Goal: Task Accomplishment & Management: Manage account settings

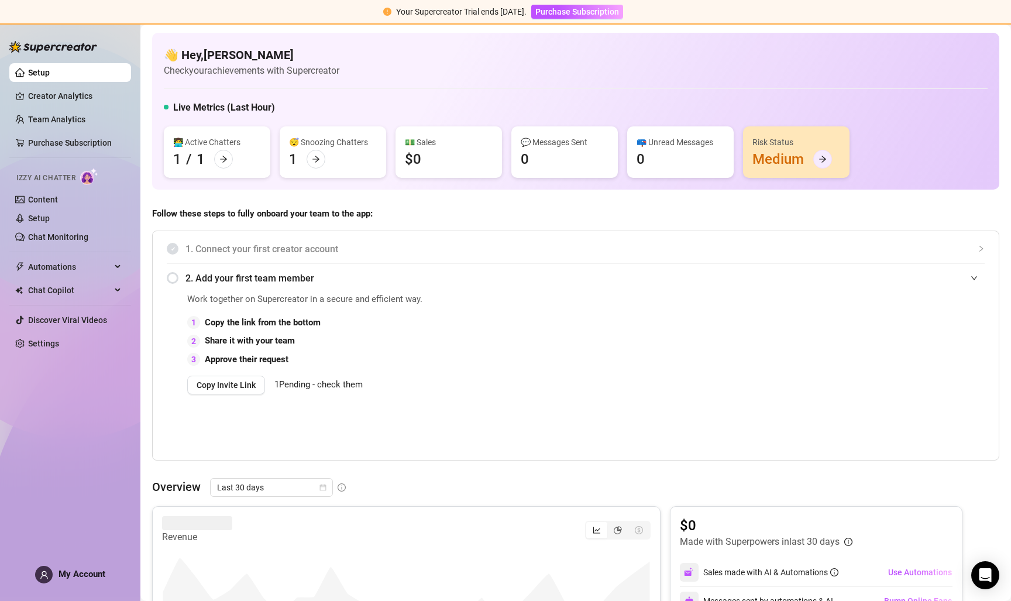
click at [824, 156] on icon "arrow-right" at bounding box center [823, 159] width 8 height 8
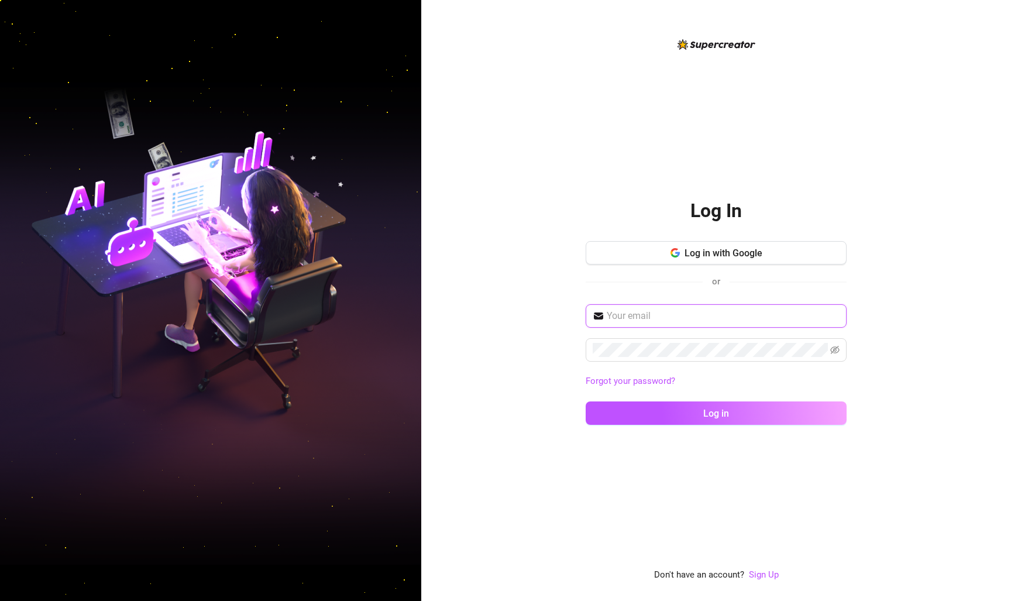
click at [660, 321] on input "text" at bounding box center [723, 316] width 233 height 14
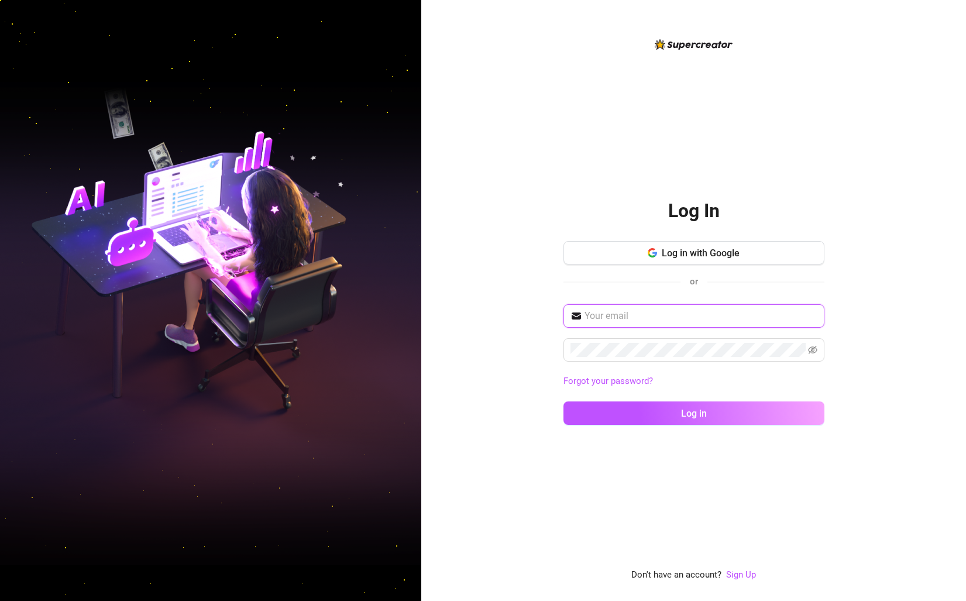
click at [636, 317] on input "text" at bounding box center [701, 316] width 233 height 14
type input "[PERSON_NAME][DOMAIN_NAME][EMAIL_ADDRESS][DOMAIN_NAME]"
